Goal: Task Accomplishment & Management: Manage account settings

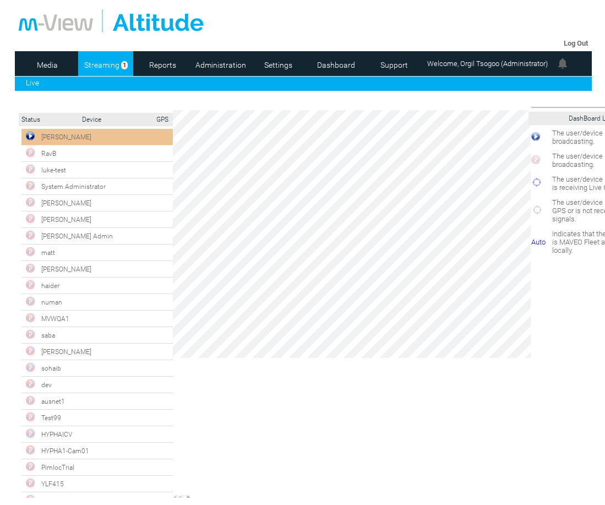
click at [344, 443] on div "×" at bounding box center [352, 302] width 358 height 387
click at [341, 62] on link "Dashboard" at bounding box center [336, 65] width 53 height 17
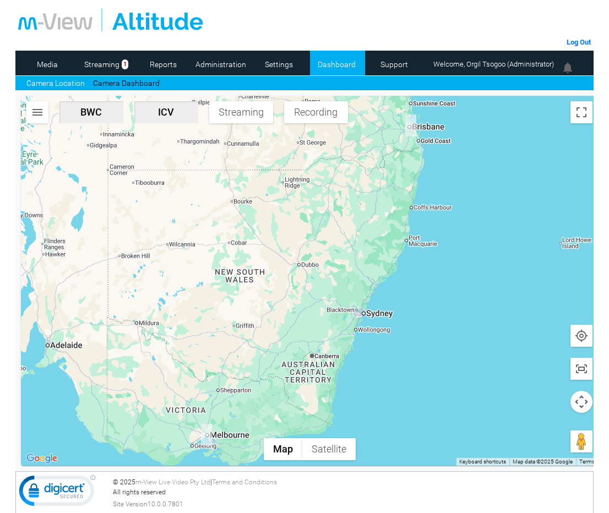
click at [37, 112] on img "button" at bounding box center [37, 112] width 13 height 13
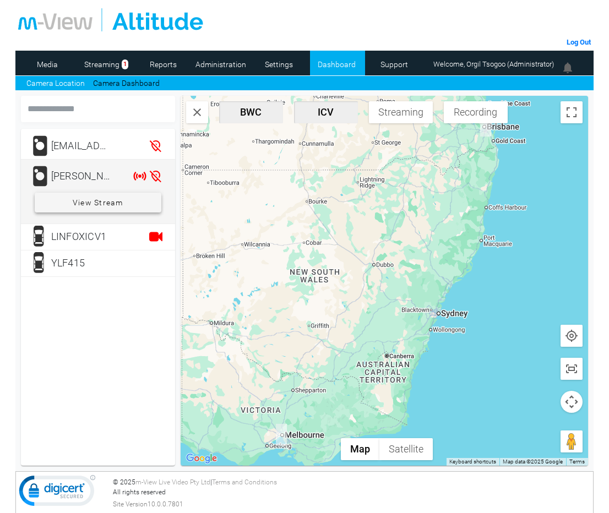
click at [90, 204] on span "View Stream" at bounding box center [98, 203] width 51 height 20
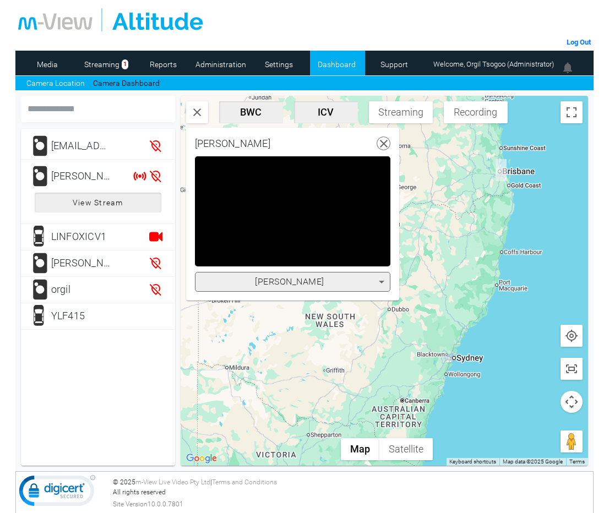
drag, startPoint x: 471, startPoint y: 175, endPoint x: 495, endPoint y: 221, distance: 52.7
click at [495, 221] on div at bounding box center [385, 281] width 408 height 370
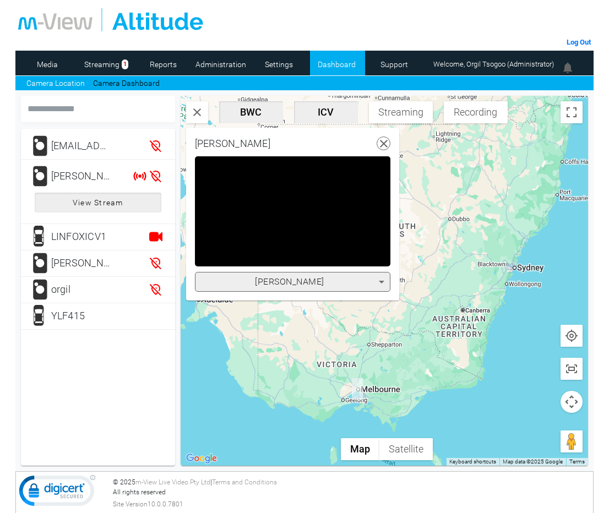
drag, startPoint x: 461, startPoint y: 374, endPoint x: 536, endPoint y: 233, distance: 159.7
click at [536, 233] on div at bounding box center [385, 281] width 408 height 370
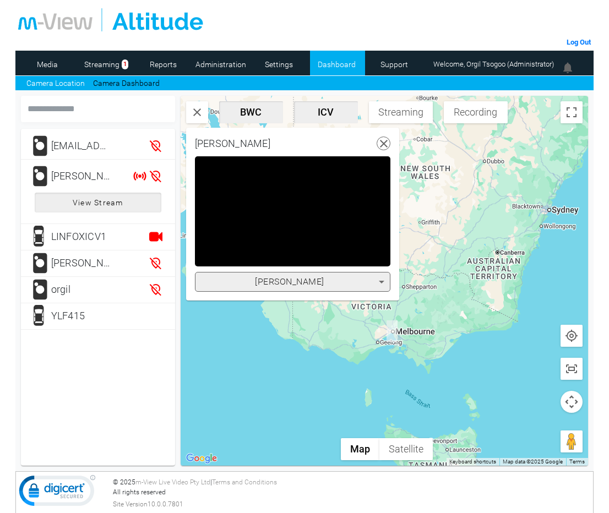
click at [394, 330] on img "YLF415" at bounding box center [392, 332] width 11 height 22
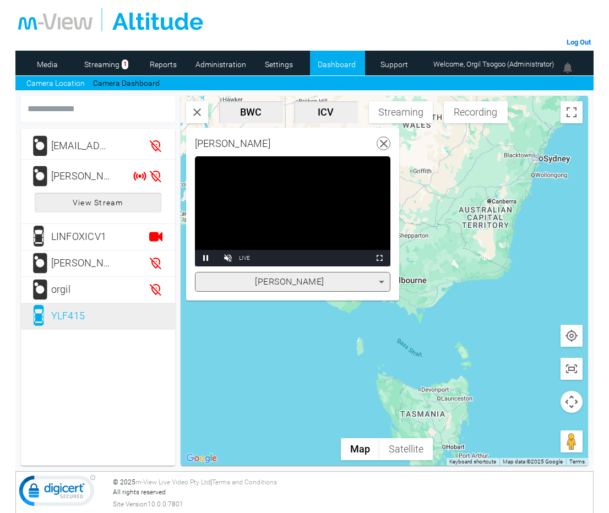
click at [379, 138] on icon at bounding box center [384, 144] width 14 height 14
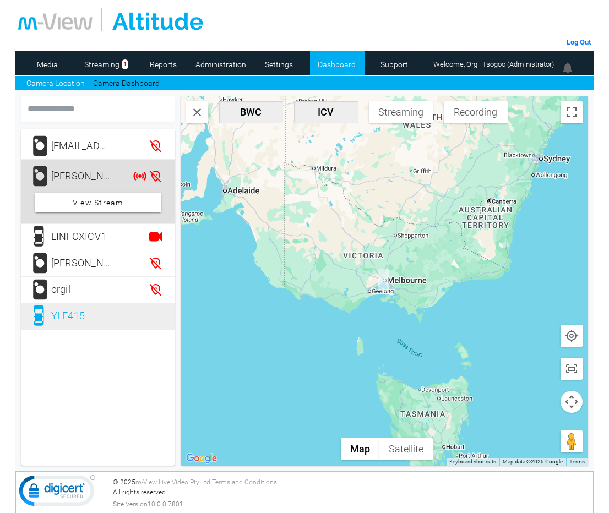
click at [79, 177] on div "Joshua" at bounding box center [81, 176] width 61 height 22
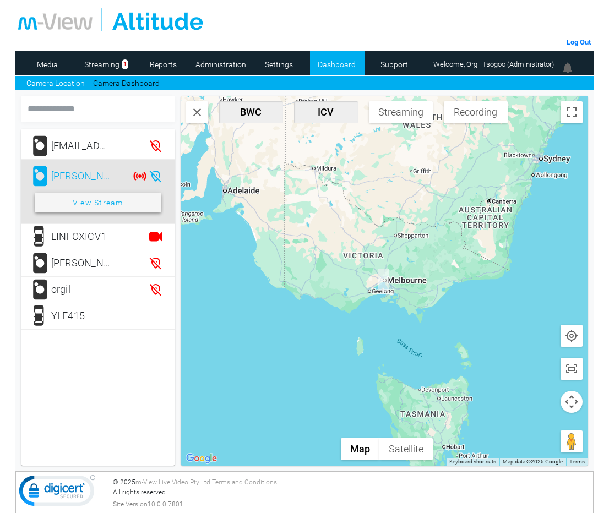
click at [88, 199] on span "View Stream" at bounding box center [98, 203] width 51 height 20
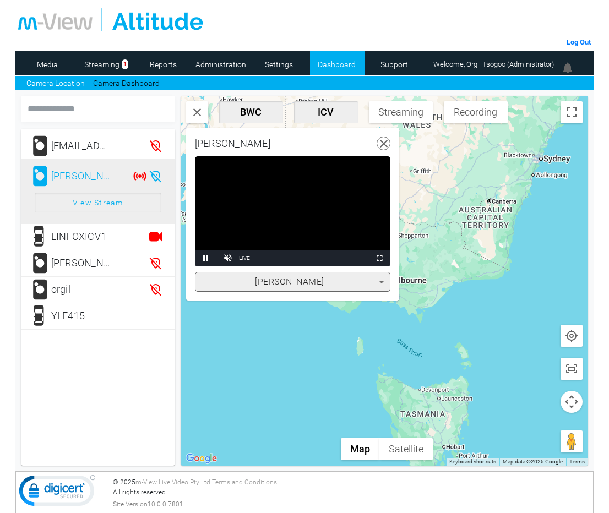
click at [387, 290] on div "Joshua" at bounding box center [293, 282] width 196 height 20
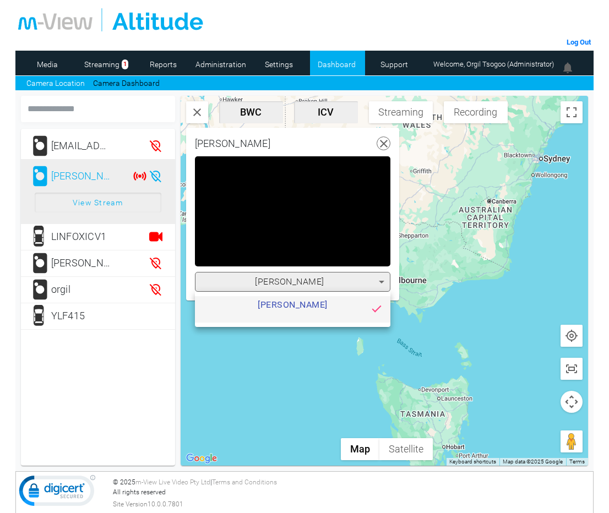
click at [387, 290] on div at bounding box center [304, 256] width 609 height 513
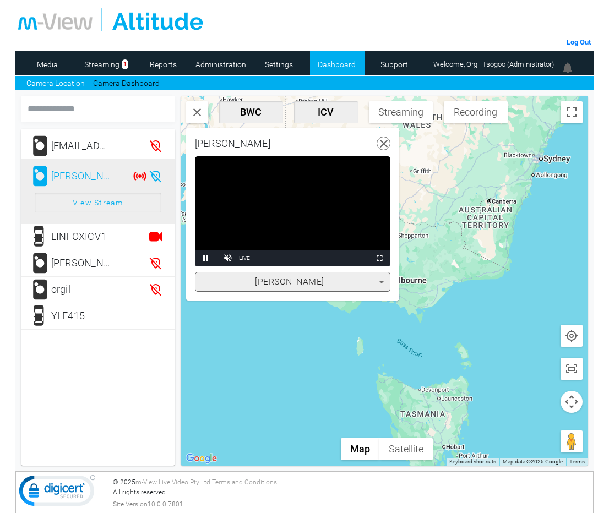
click at [383, 143] on use at bounding box center [384, 144] width 8 height 8
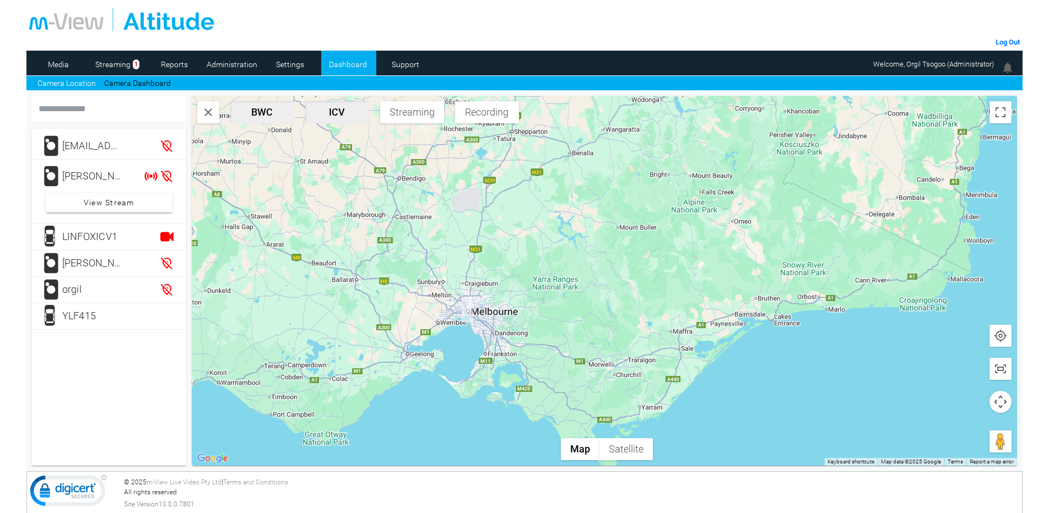
drag, startPoint x: 572, startPoint y: 238, endPoint x: 446, endPoint y: 350, distance: 168.2
click at [446, 350] on div at bounding box center [605, 281] width 826 height 370
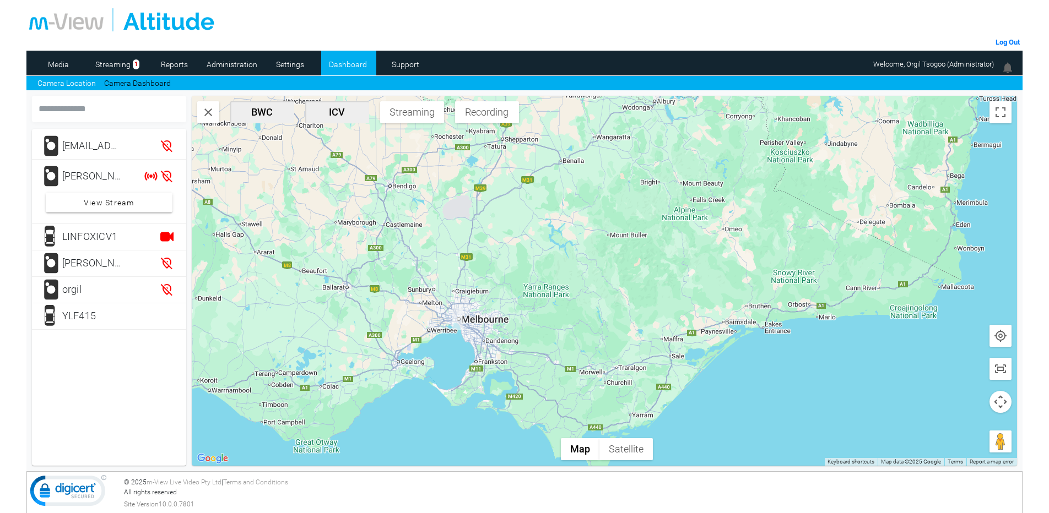
click at [462, 328] on img "YLF415" at bounding box center [457, 319] width 11 height 22
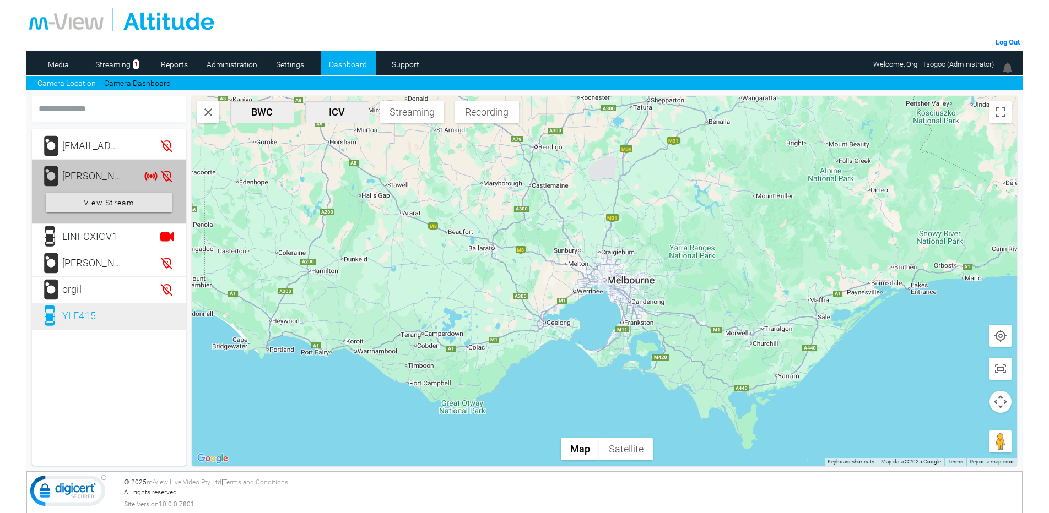
click at [92, 175] on div "Joshua" at bounding box center [92, 176] width 61 height 22
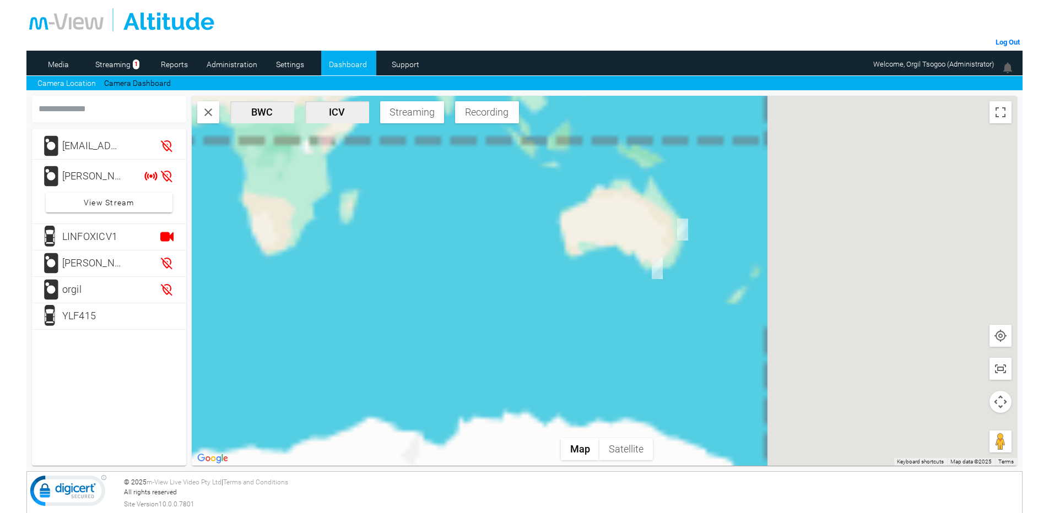
drag, startPoint x: 565, startPoint y: 267, endPoint x: 430, endPoint y: 304, distance: 140.0
click at [350, 301] on div at bounding box center [605, 281] width 826 height 370
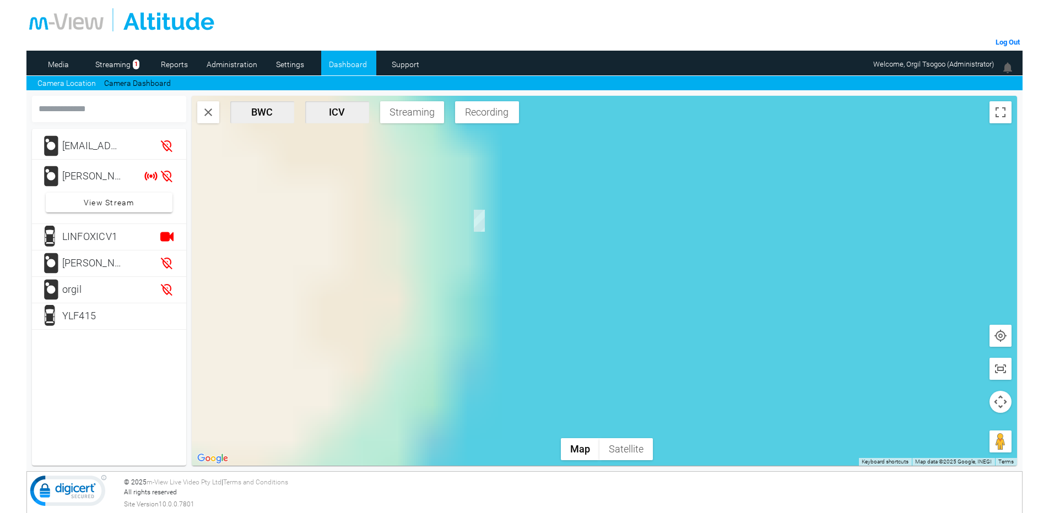
drag, startPoint x: 592, startPoint y: 187, endPoint x: 485, endPoint y: 422, distance: 258.3
click at [485, 422] on div at bounding box center [605, 281] width 826 height 370
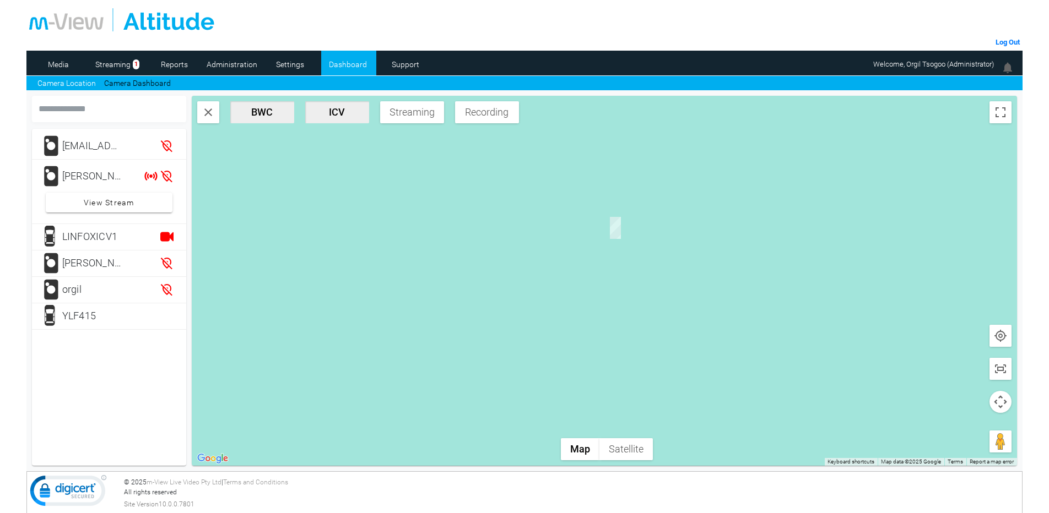
drag, startPoint x: 670, startPoint y: 203, endPoint x: 509, endPoint y: 458, distance: 301.8
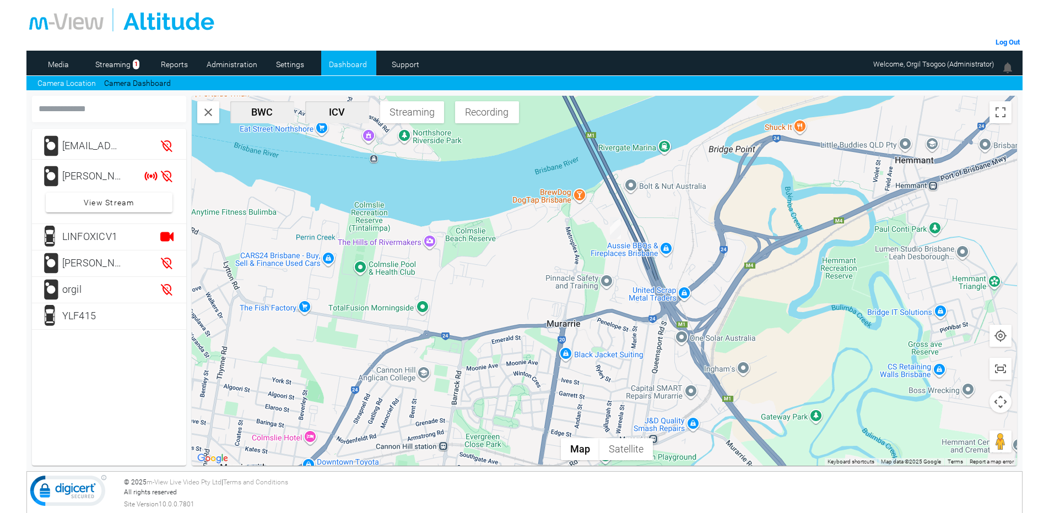
click at [509, 458] on div at bounding box center [605, 281] width 826 height 370
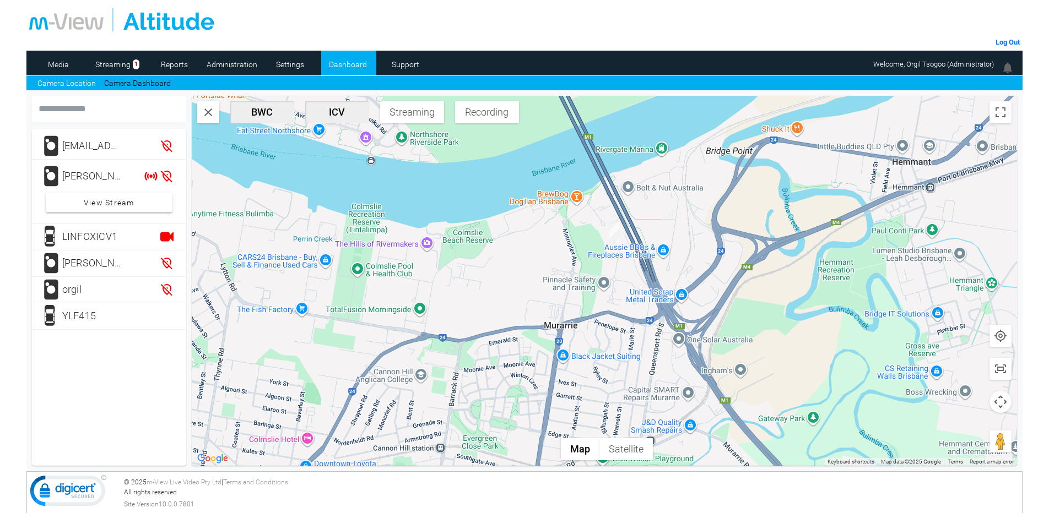
click at [613, 234] on img "LINFOXICV1" at bounding box center [614, 232] width 11 height 22
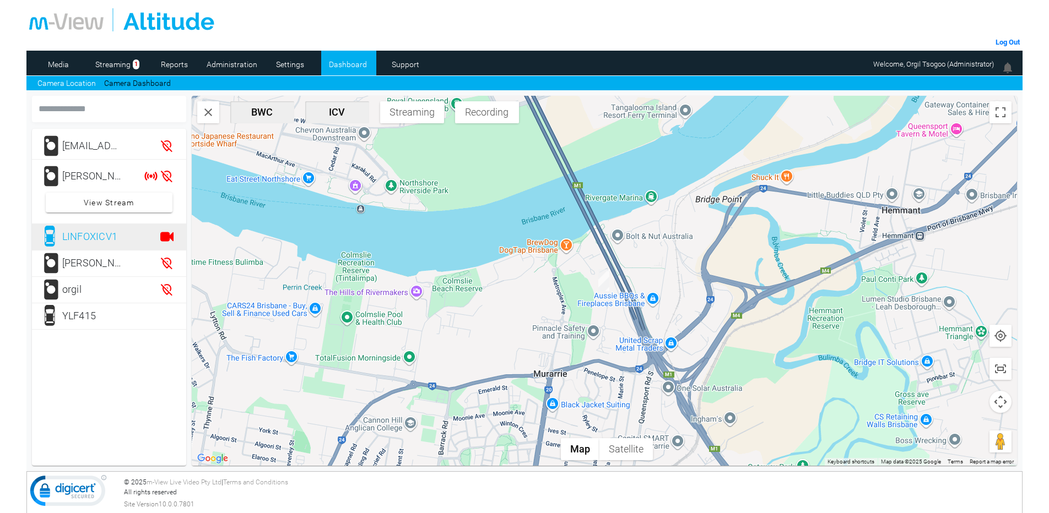
click at [603, 280] on img "LINFOXICV1" at bounding box center [603, 280] width 11 height 22
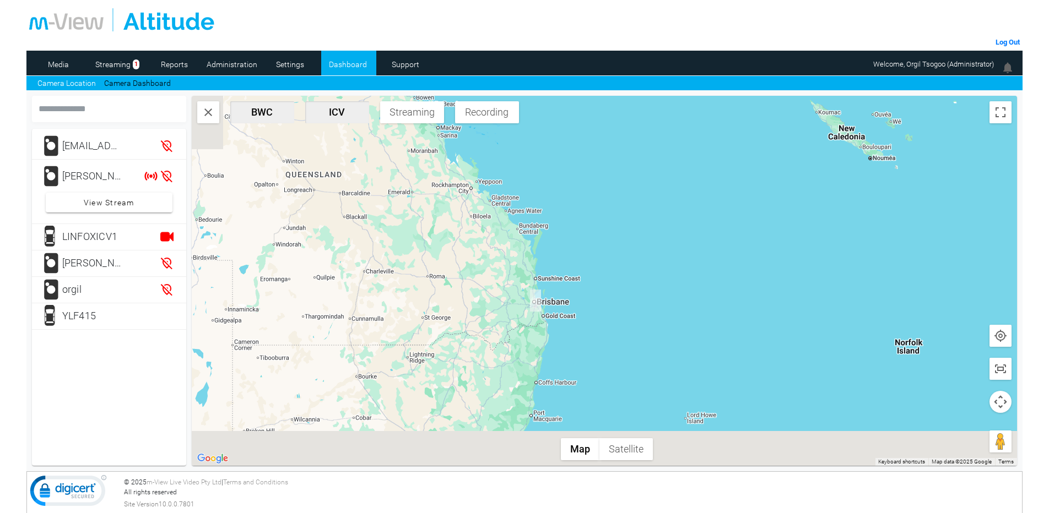
drag, startPoint x: 454, startPoint y: 391, endPoint x: 520, endPoint y: 233, distance: 171.3
click at [517, 253] on div "To navigate, press the arrow keys." at bounding box center [605, 281] width 826 height 370
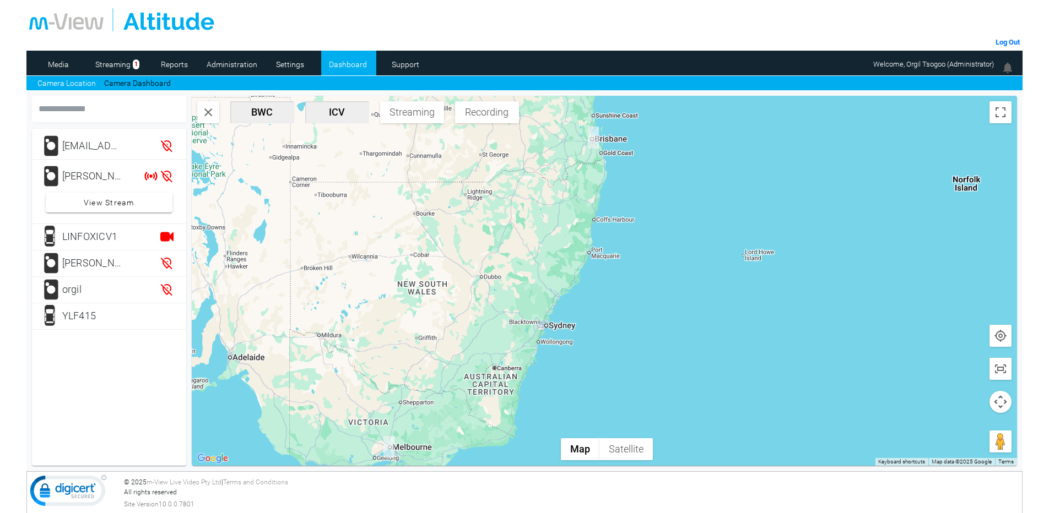
drag, startPoint x: 557, startPoint y: 220, endPoint x: 490, endPoint y: 321, distance: 121.0
click at [490, 321] on div at bounding box center [605, 281] width 826 height 370
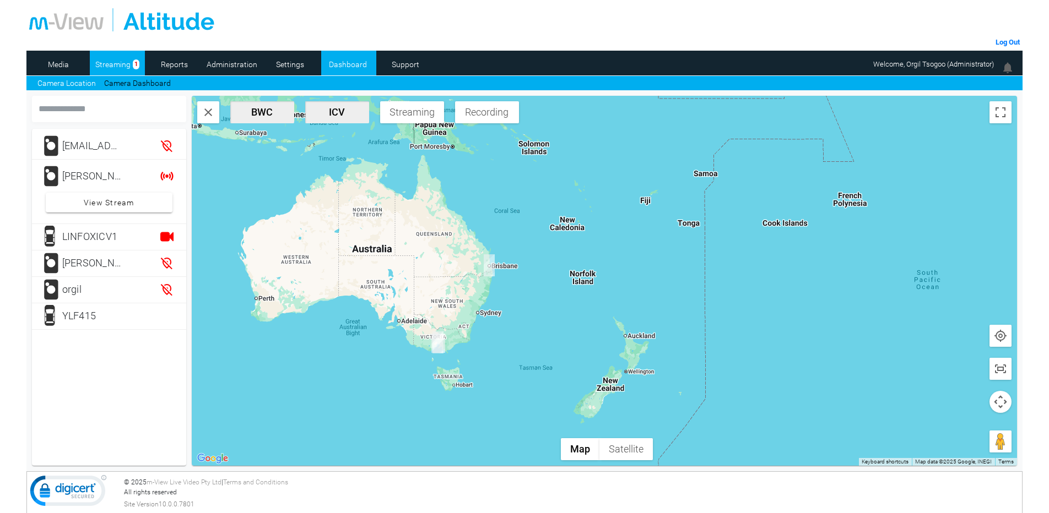
click at [120, 63] on link "Streaming" at bounding box center [113, 64] width 47 height 17
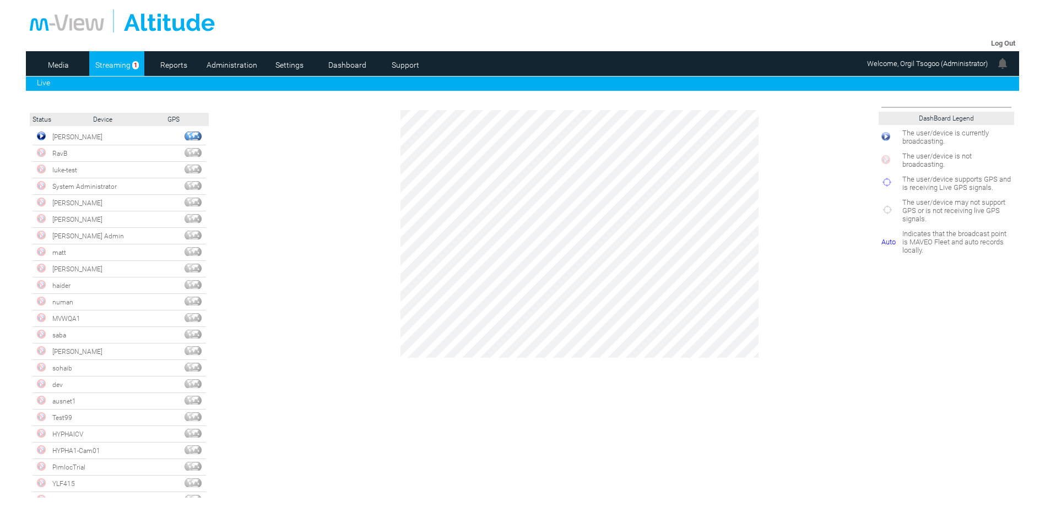
click at [121, 60] on link "Streaming" at bounding box center [112, 65] width 47 height 17
click at [45, 135] on img at bounding box center [41, 136] width 9 height 9
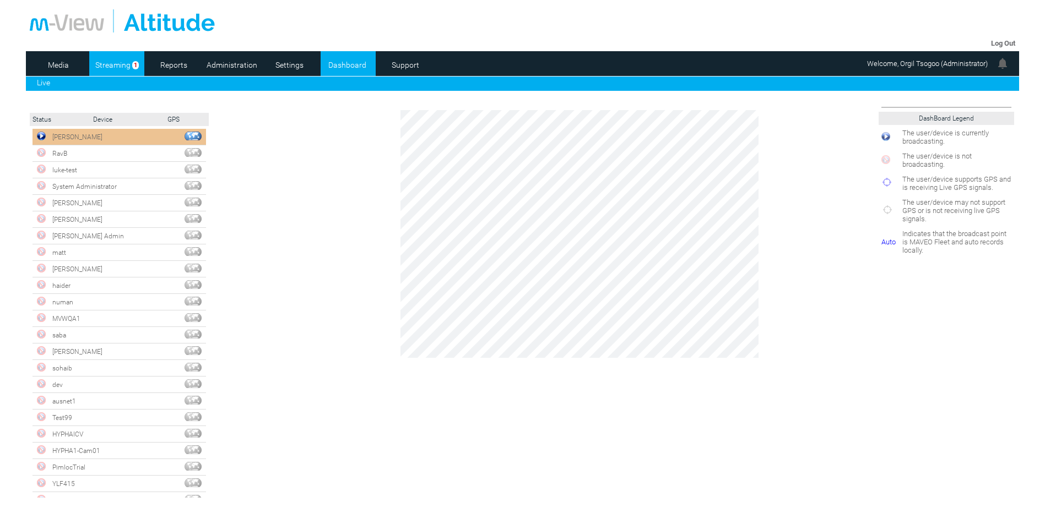
click at [341, 64] on link "Dashboard" at bounding box center [347, 65] width 53 height 17
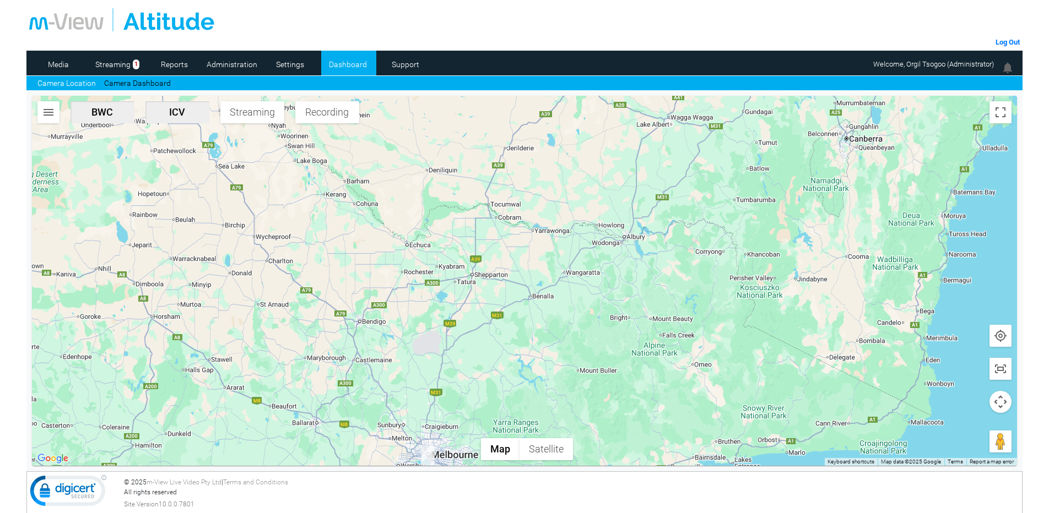
drag, startPoint x: 425, startPoint y: 404, endPoint x: 407, endPoint y: 292, distance: 113.3
click at [407, 292] on div at bounding box center [524, 281] width 985 height 370
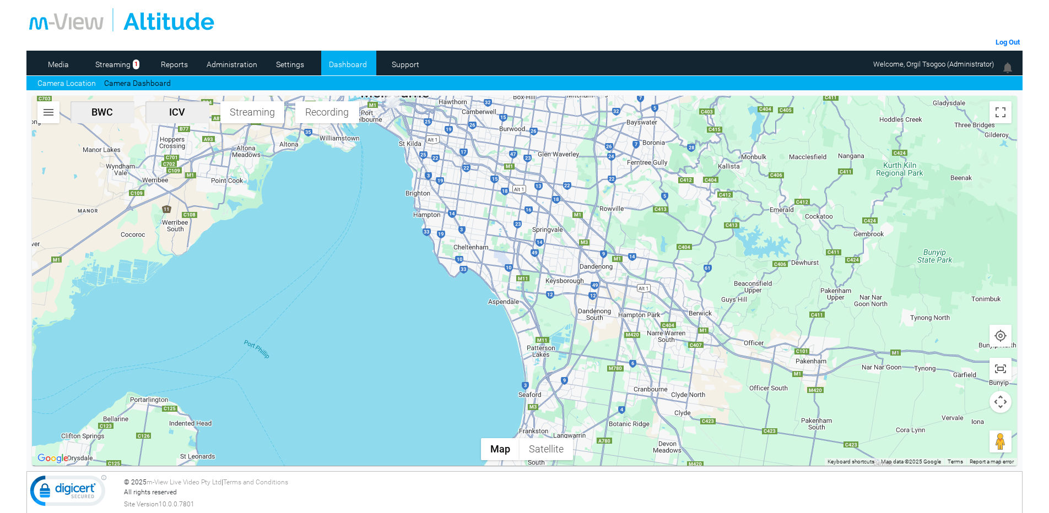
click at [51, 114] on img "button" at bounding box center [48, 112] width 13 height 13
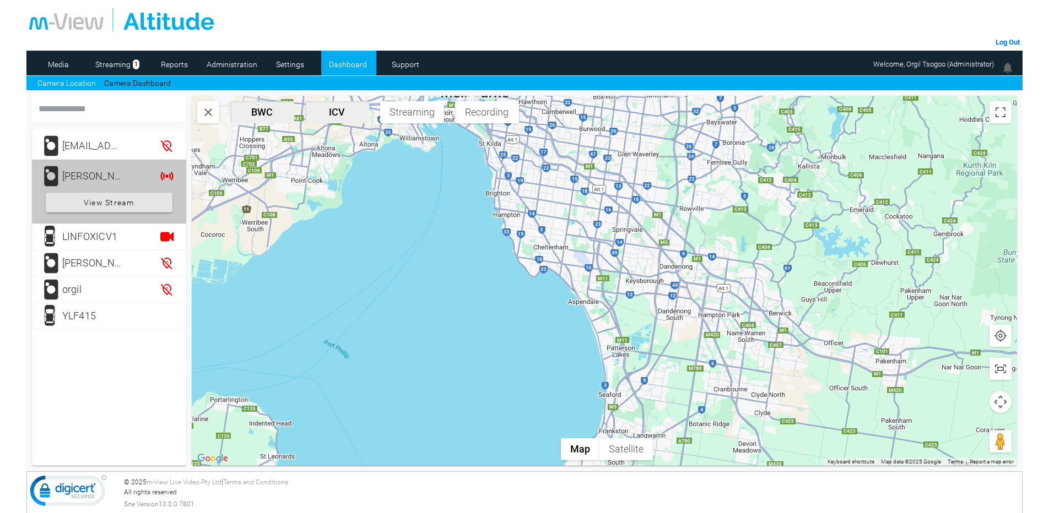
click at [104, 170] on div "Joshua" at bounding box center [92, 176] width 61 height 22
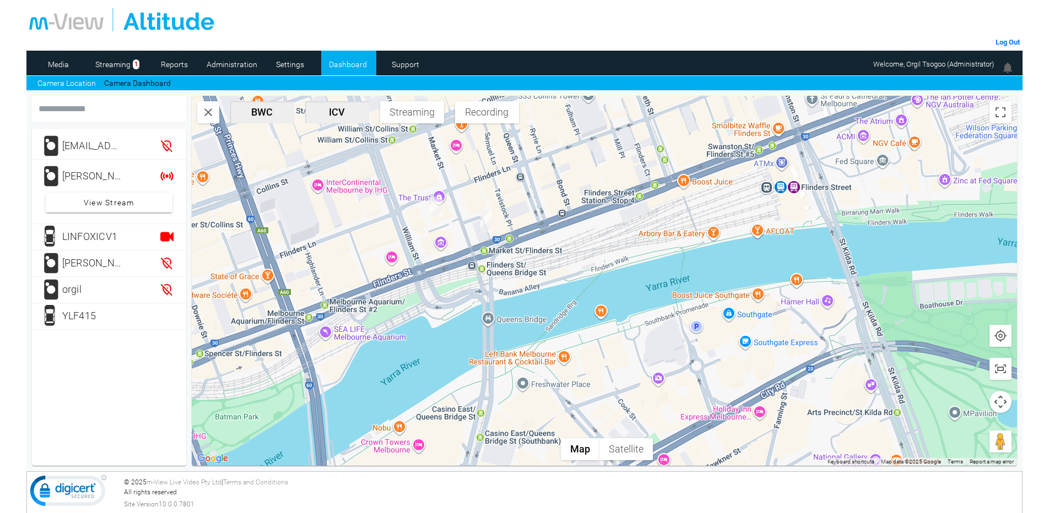
drag, startPoint x: 459, startPoint y: 207, endPoint x: 478, endPoint y: 310, distance: 104.1
click at [478, 310] on div at bounding box center [605, 281] width 826 height 370
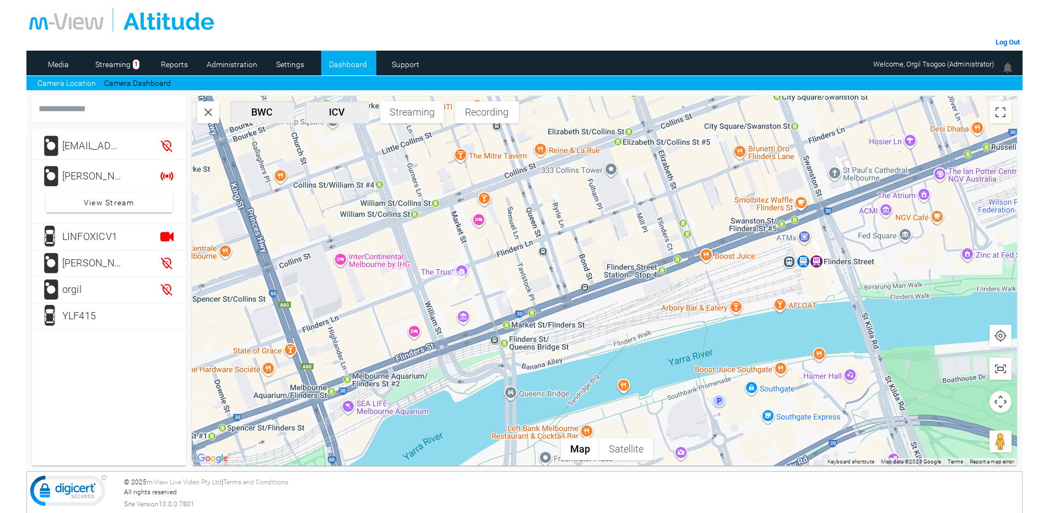
click at [460, 283] on img "Joshua" at bounding box center [458, 280] width 14 height 19
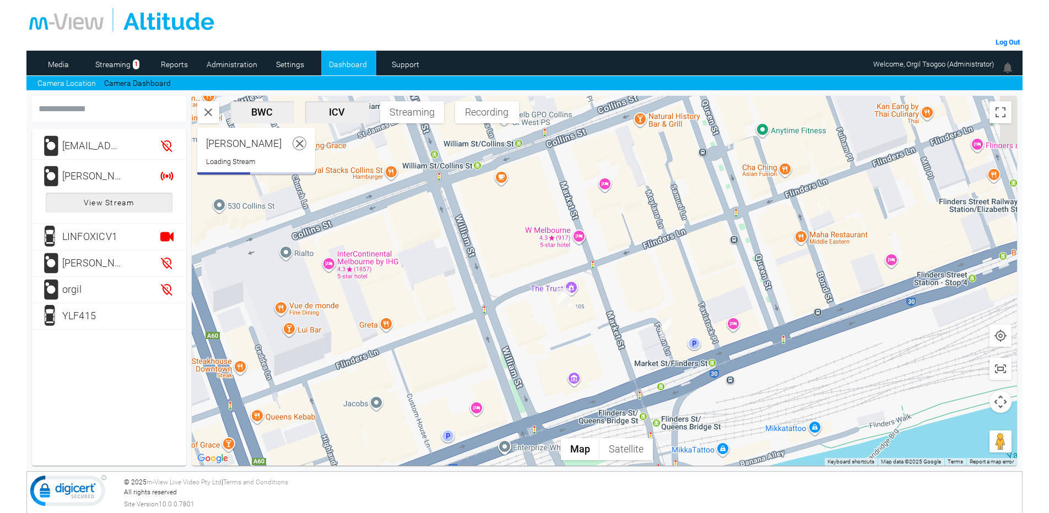
drag, startPoint x: 638, startPoint y: 277, endPoint x: 514, endPoint y: 297, distance: 125.5
click at [514, 297] on div at bounding box center [605, 281] width 826 height 370
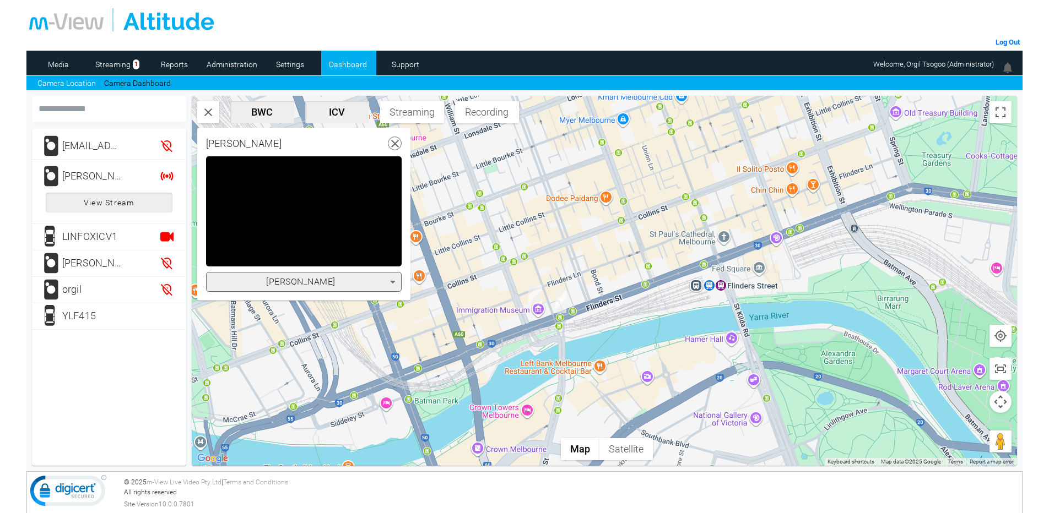
click at [394, 280] on icon at bounding box center [392, 281] width 13 height 13
click at [394, 280] on div at bounding box center [524, 256] width 1049 height 513
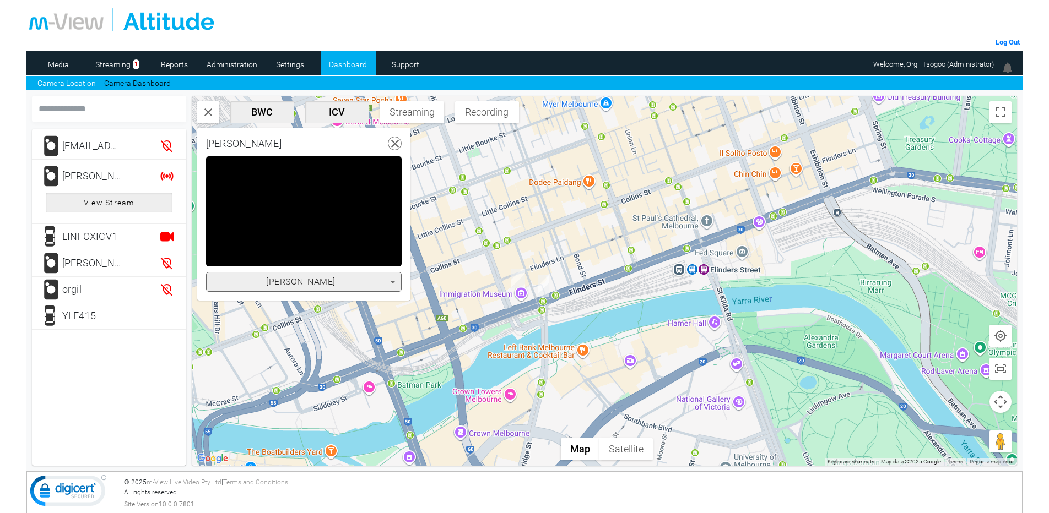
drag, startPoint x: 585, startPoint y: 224, endPoint x: 573, endPoint y: 253, distance: 31.3
click at [574, 252] on div at bounding box center [605, 281] width 826 height 370
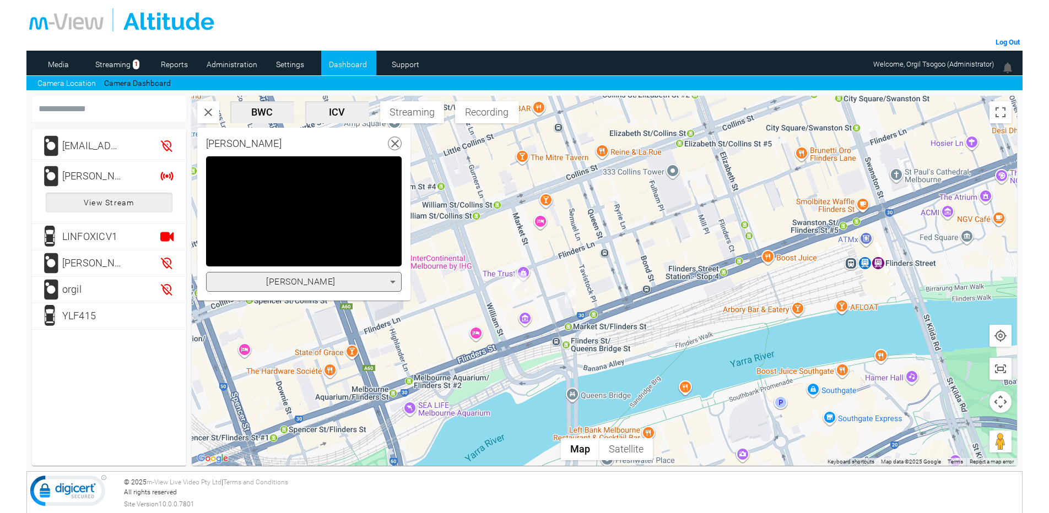
drag, startPoint x: 581, startPoint y: 231, endPoint x: 548, endPoint y: 282, distance: 61.0
click at [556, 272] on div at bounding box center [605, 281] width 826 height 370
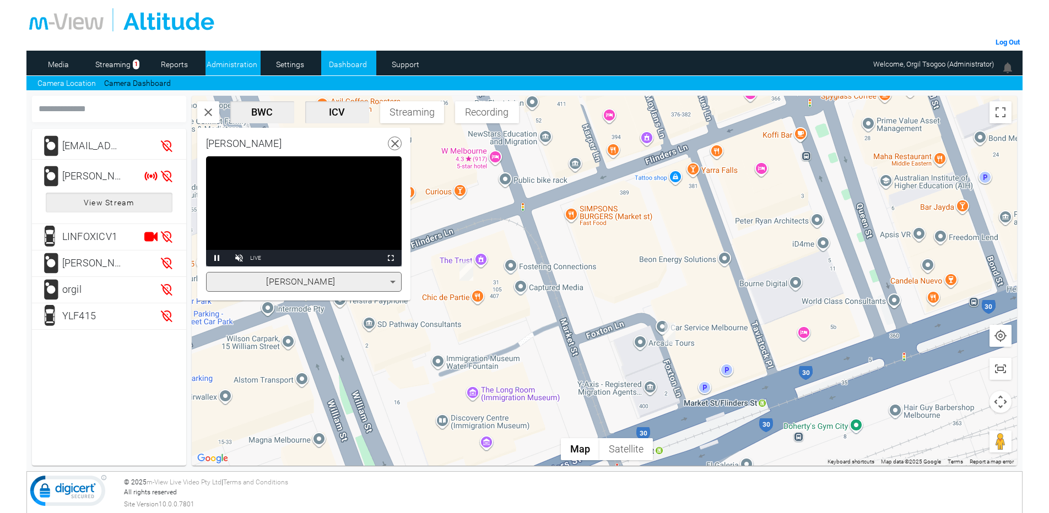
click at [213, 53] on li "Administration" at bounding box center [232, 63] width 55 height 25
click at [221, 65] on link "Administration" at bounding box center [231, 64] width 53 height 17
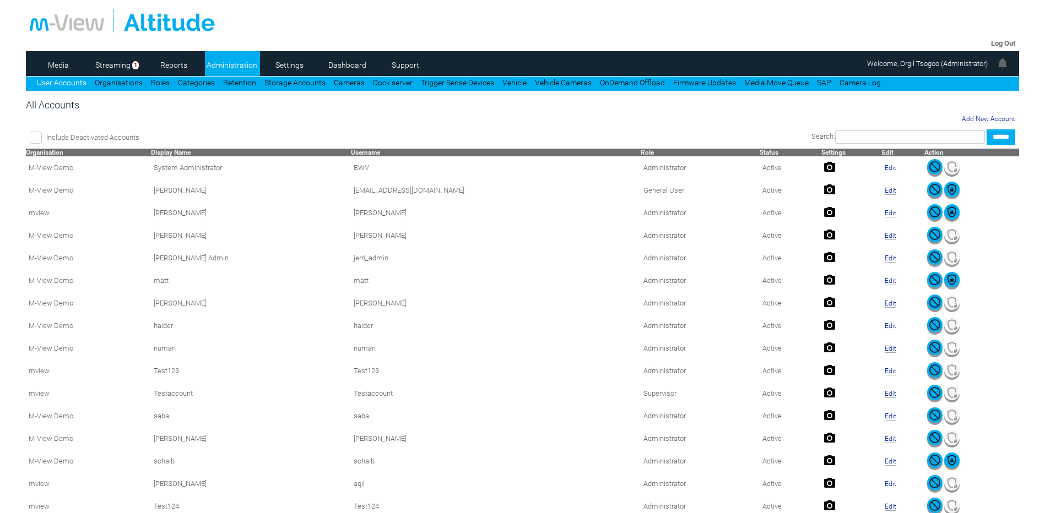
click at [863, 136] on input "text" at bounding box center [910, 137] width 150 height 13
type input "*****"
click at [986, 129] on input "******" at bounding box center [1000, 136] width 29 height 15
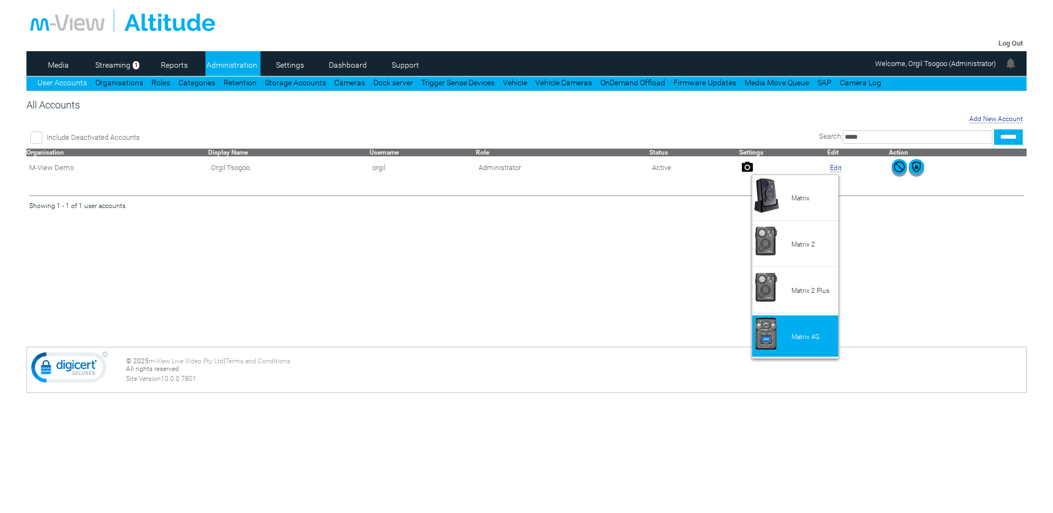
click at [770, 333] on li "Matrix 4G" at bounding box center [795, 336] width 86 height 41
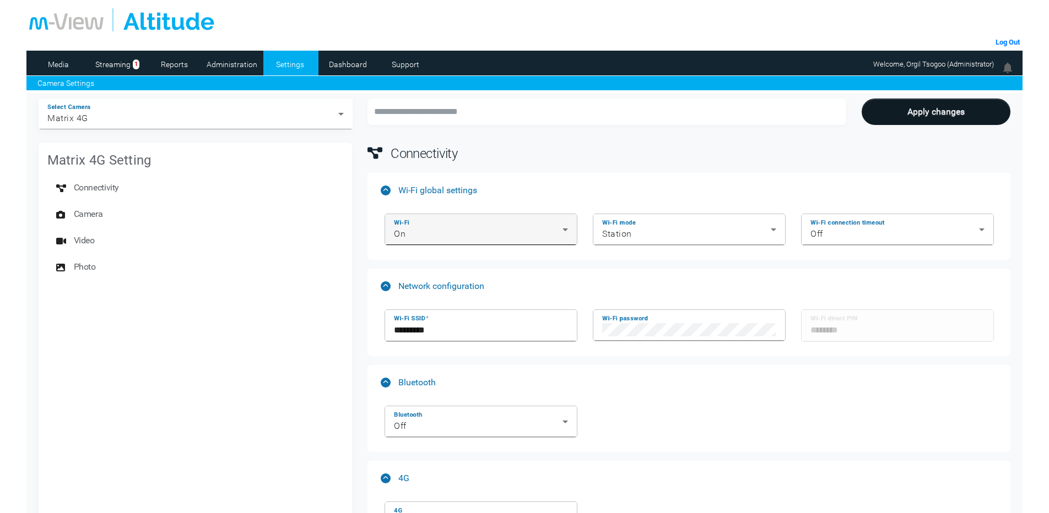
click at [505, 228] on div "On" at bounding box center [478, 233] width 169 height 13
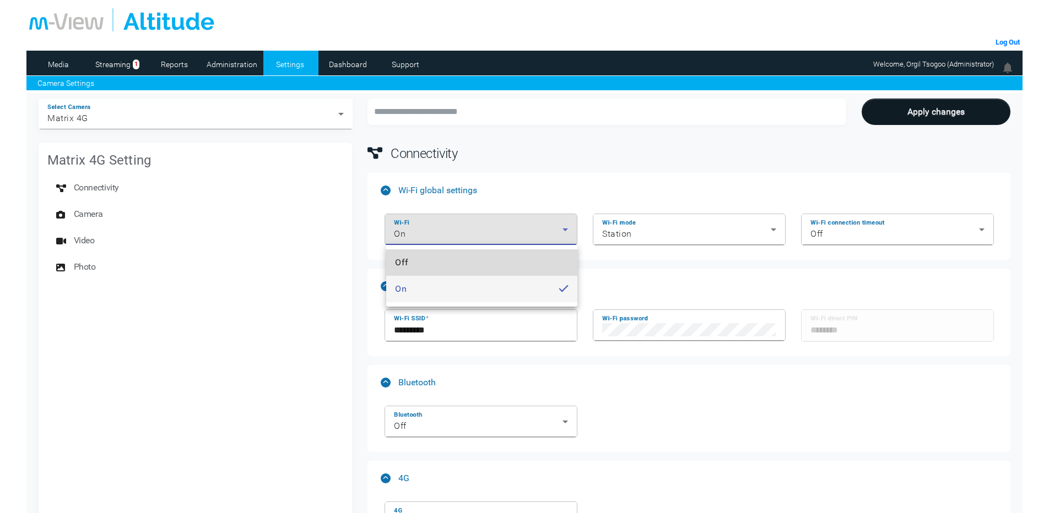
click at [471, 254] on mat-option "Off" at bounding box center [481, 262] width 191 height 26
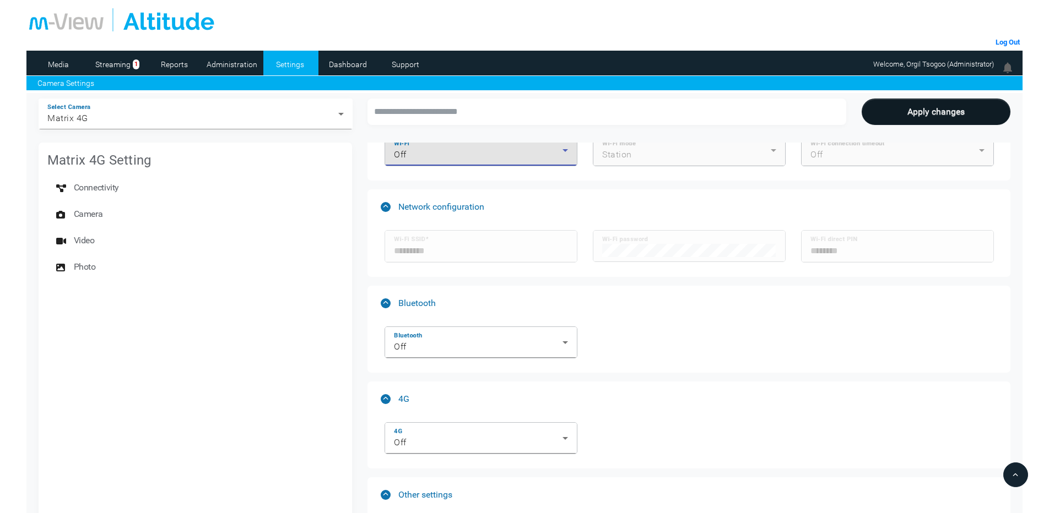
scroll to position [165, 0]
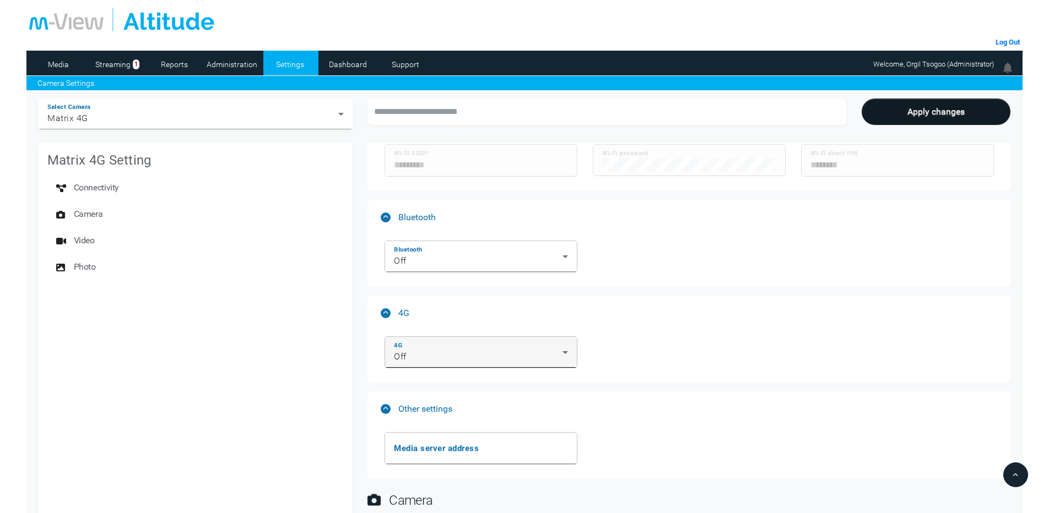
click at [442, 346] on div "4G Off" at bounding box center [481, 352] width 174 height 31
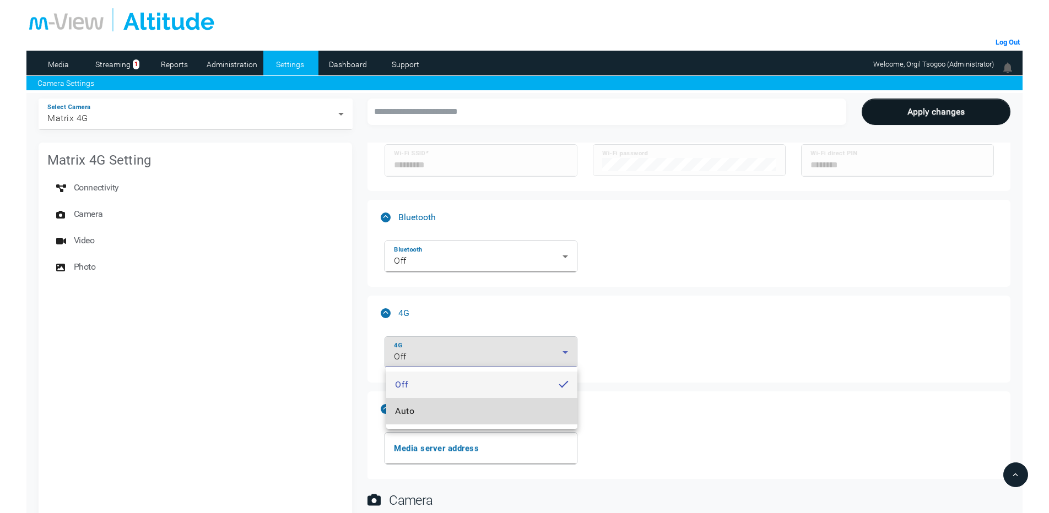
click at [420, 408] on mat-option "Auto" at bounding box center [481, 411] width 191 height 26
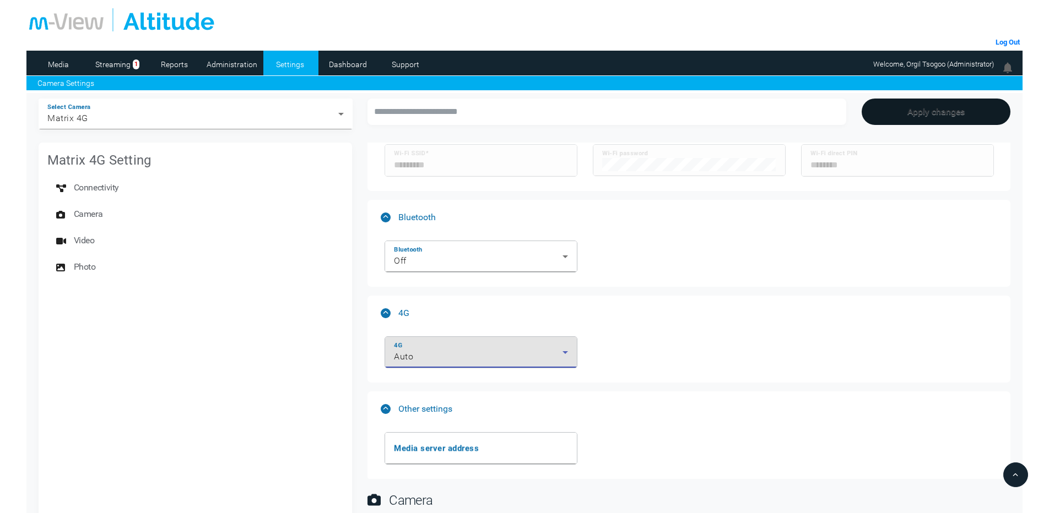
click at [919, 110] on button "Apply changes" at bounding box center [935, 112] width 149 height 26
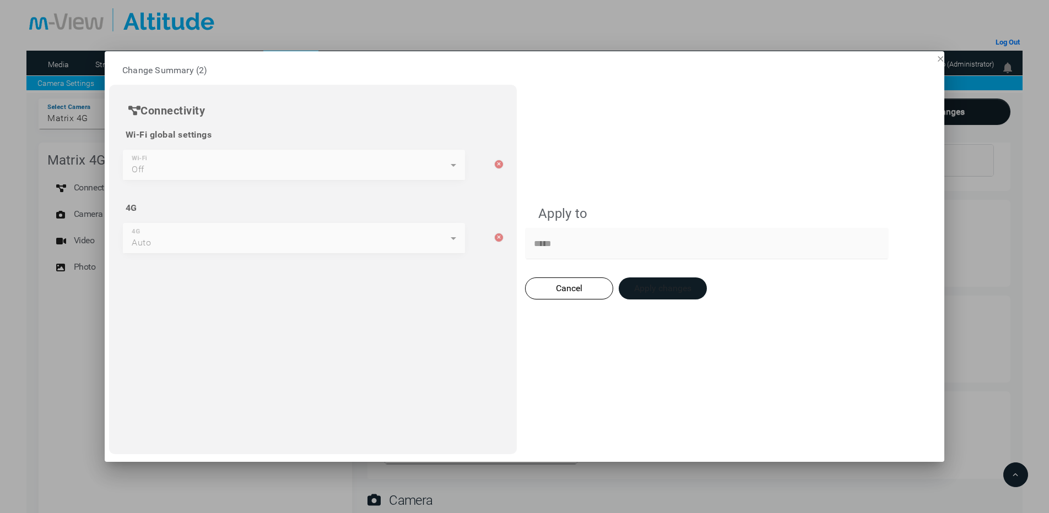
click at [651, 285] on button "Apply changes" at bounding box center [663, 289] width 88 height 22
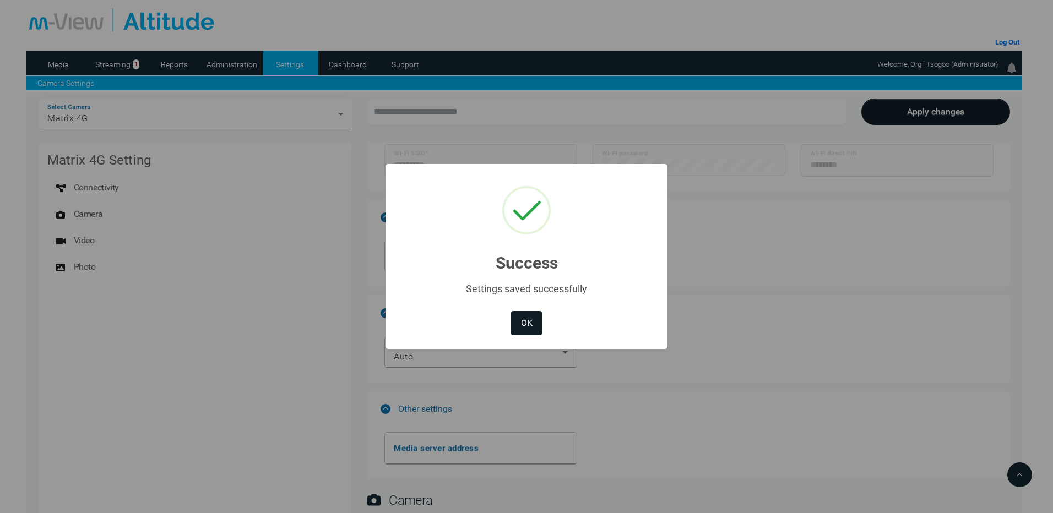
click at [511, 311] on button "OK" at bounding box center [526, 323] width 31 height 24
type input "*********"
type input "********"
